Goal: Task Accomplishment & Management: Complete application form

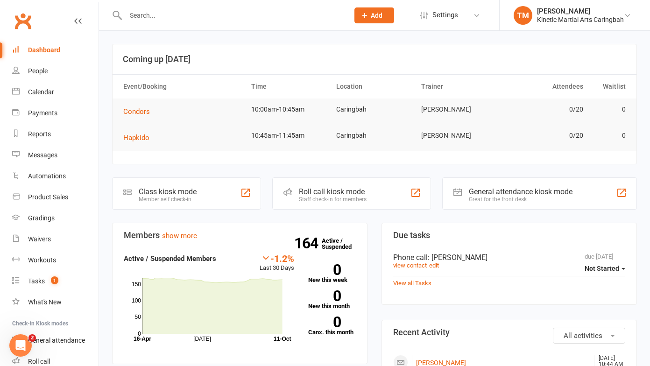
click at [373, 12] on span "Add" at bounding box center [377, 15] width 12 height 7
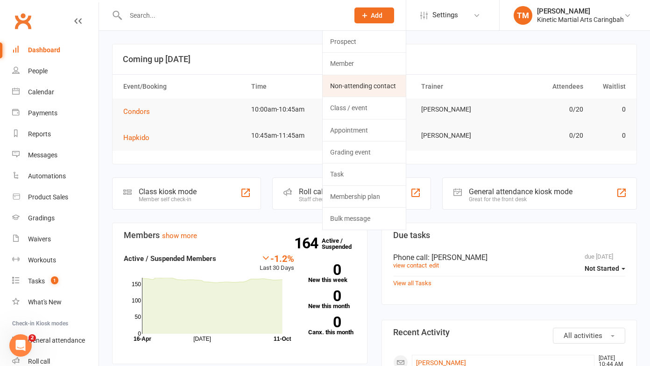
click at [341, 82] on link "Non-attending contact" at bounding box center [364, 85] width 83 height 21
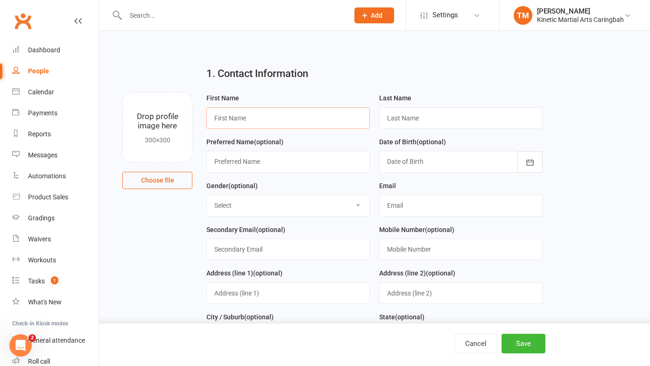
click at [261, 114] on input "text" at bounding box center [287, 117] width 163 height 21
paste input "Yianni"
type input "Yianni"
paste input "Aspradakis"
type input "Aspradakis"
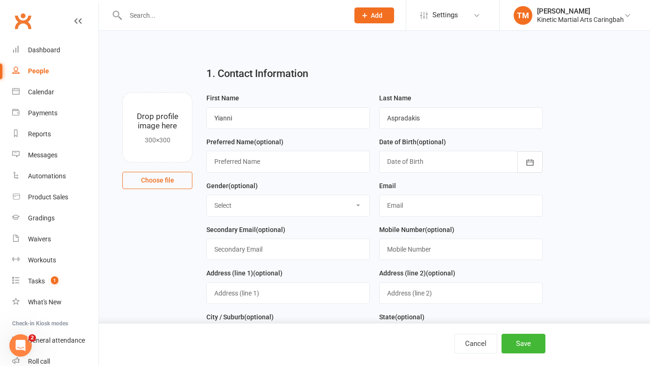
select select "[DEMOGRAPHIC_DATA]"
click at [207, 196] on select "Select [DEMOGRAPHIC_DATA] [DEMOGRAPHIC_DATA] Other" at bounding box center [288, 205] width 162 height 21
type input "[EMAIL_ADDRESS][DOMAIN_NAME]"
paste input "0404170037"
type input "0404170037"
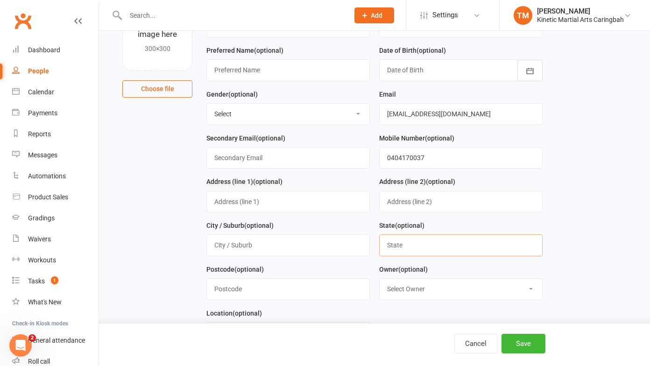
scroll to position [99, 0]
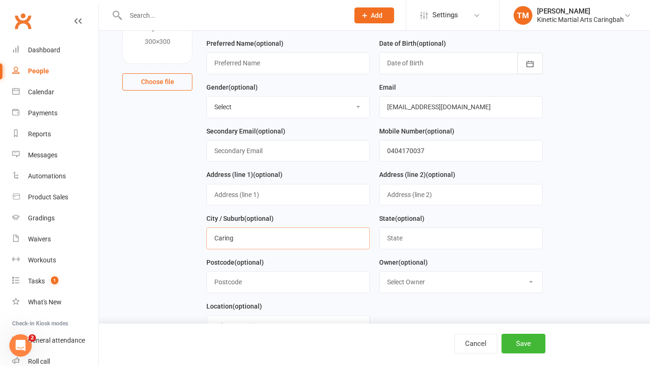
type input "Caringbah South"
type input "[GEOGRAPHIC_DATA]"
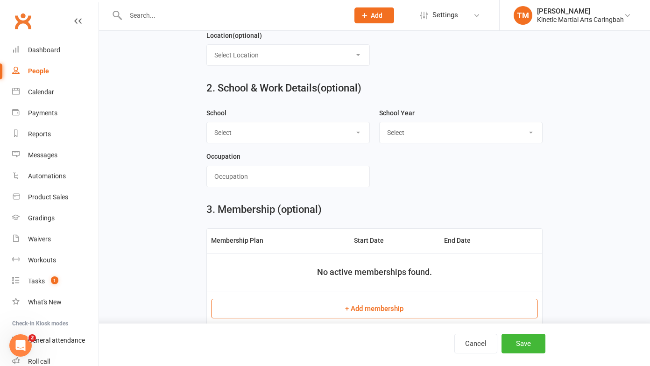
scroll to position [397, 0]
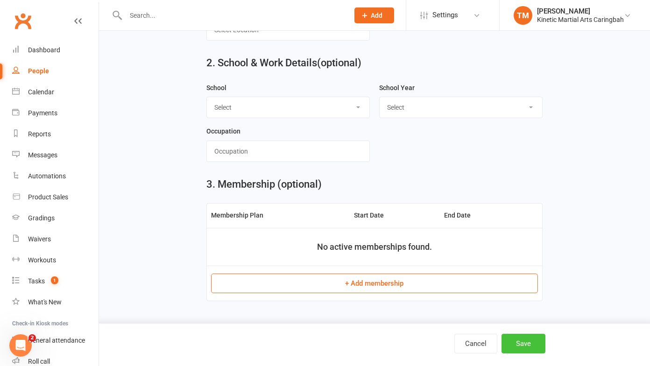
click at [514, 342] on button "Save" at bounding box center [523, 344] width 44 height 20
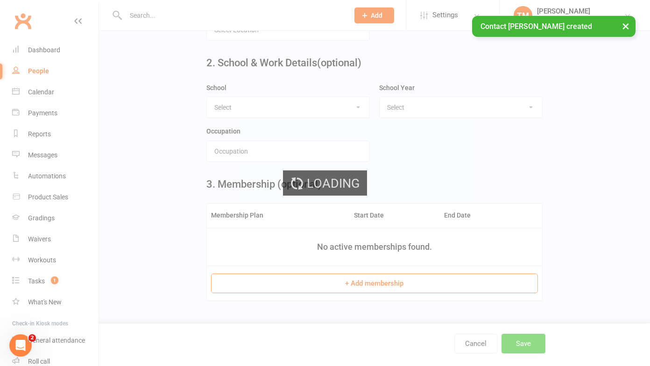
scroll to position [0, 0]
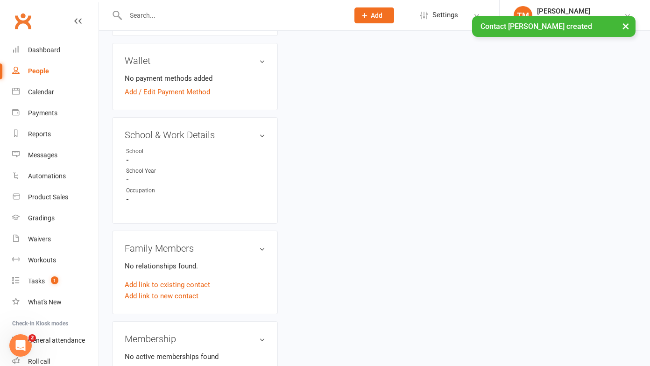
scroll to position [335, 0]
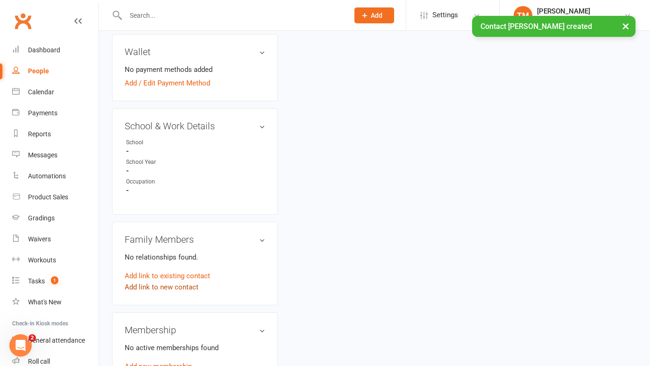
click at [183, 282] on link "Add link to new contact" at bounding box center [162, 287] width 74 height 11
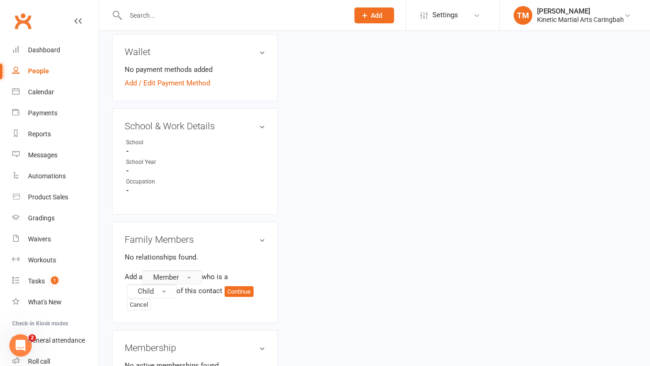
click at [185, 273] on button "Member" at bounding box center [171, 277] width 59 height 14
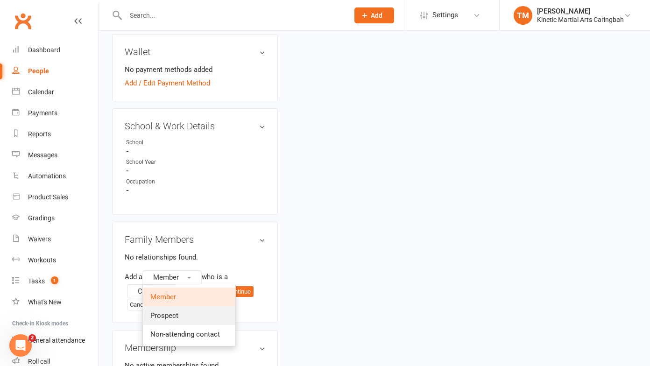
click at [170, 311] on span "Prospect" at bounding box center [164, 315] width 28 height 8
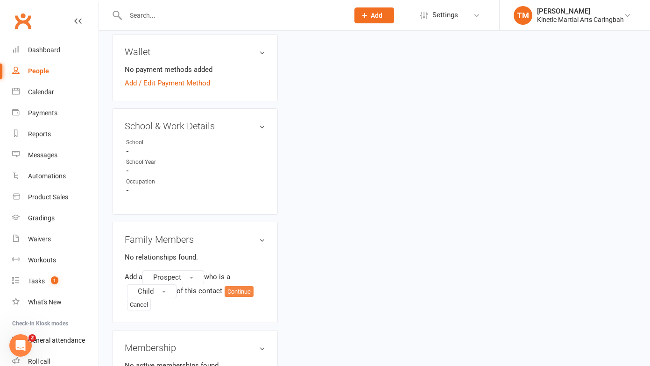
click at [242, 289] on button "Continue" at bounding box center [239, 291] width 29 height 11
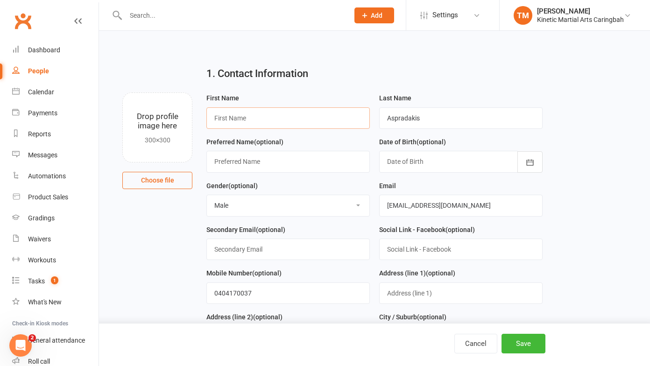
click at [286, 122] on input "text" at bounding box center [287, 117] width 163 height 21
paste input "[PERSON_NAME]"
type input "[PERSON_NAME]"
type input "[EMAIL_ADDRESS][DOMAIN_NAME]"
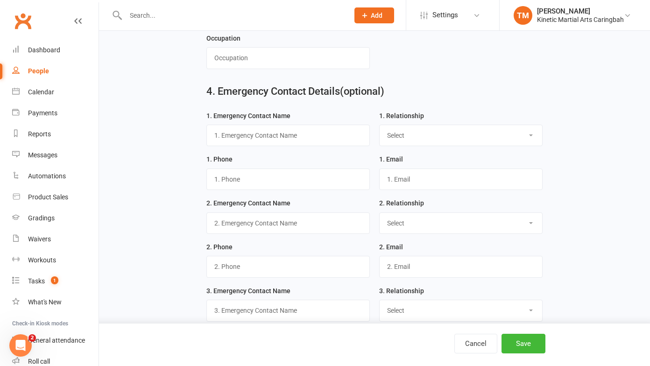
scroll to position [678, 0]
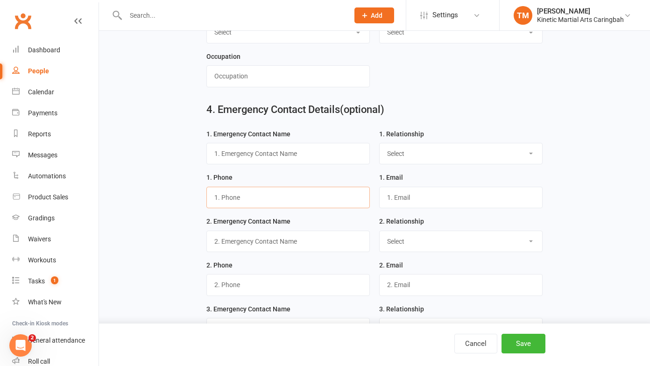
click at [278, 198] on input "text" at bounding box center [287, 197] width 163 height 21
click at [255, 287] on input "text" at bounding box center [287, 284] width 163 height 21
paste input "0404170037"
type input "0404170037"
select select "Father"
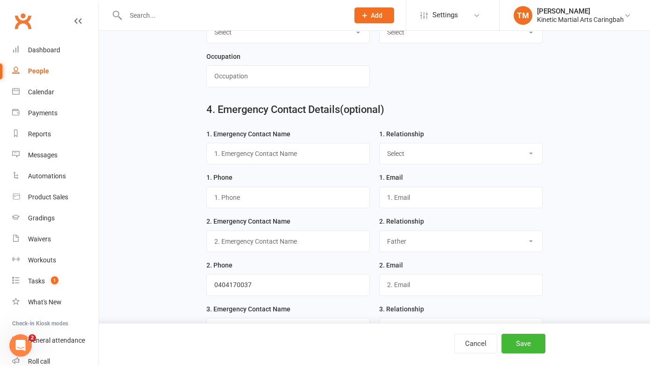
click at [380, 234] on select "Select Mother Father Wife / Girlfriend Husband / Boyfriend Grandmother / Aunt G…" at bounding box center [461, 241] width 162 height 21
paste input "Yianni"
type input "Yianni"
click at [523, 337] on button "Save" at bounding box center [523, 344] width 44 height 20
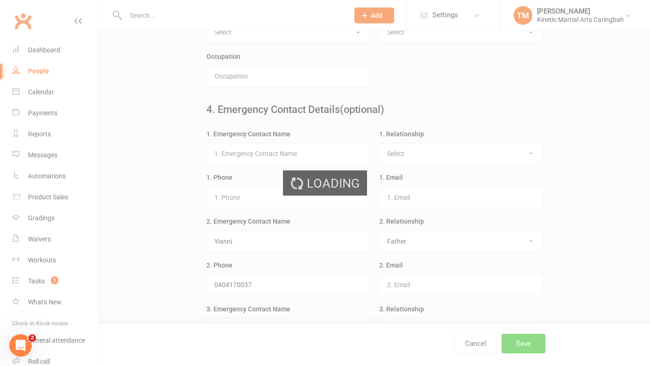
scroll to position [0, 0]
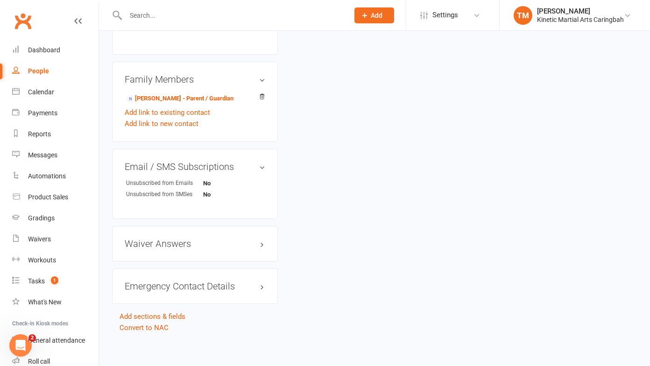
scroll to position [613, 0]
click at [183, 281] on h3 "Emergency Contact Details edit" at bounding box center [195, 286] width 141 height 10
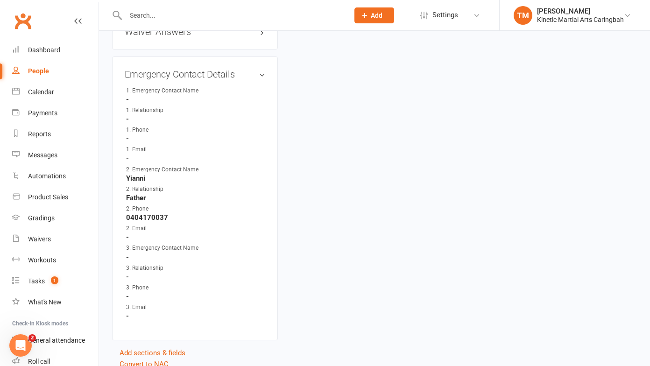
scroll to position [826, 0]
drag, startPoint x: 148, startPoint y: 172, endPoint x: 127, endPoint y: 171, distance: 21.5
click at [127, 173] on strong "Yianni" at bounding box center [195, 177] width 139 height 8
copy strong "Yianni"
